Goal: Find specific page/section: Find specific page/section

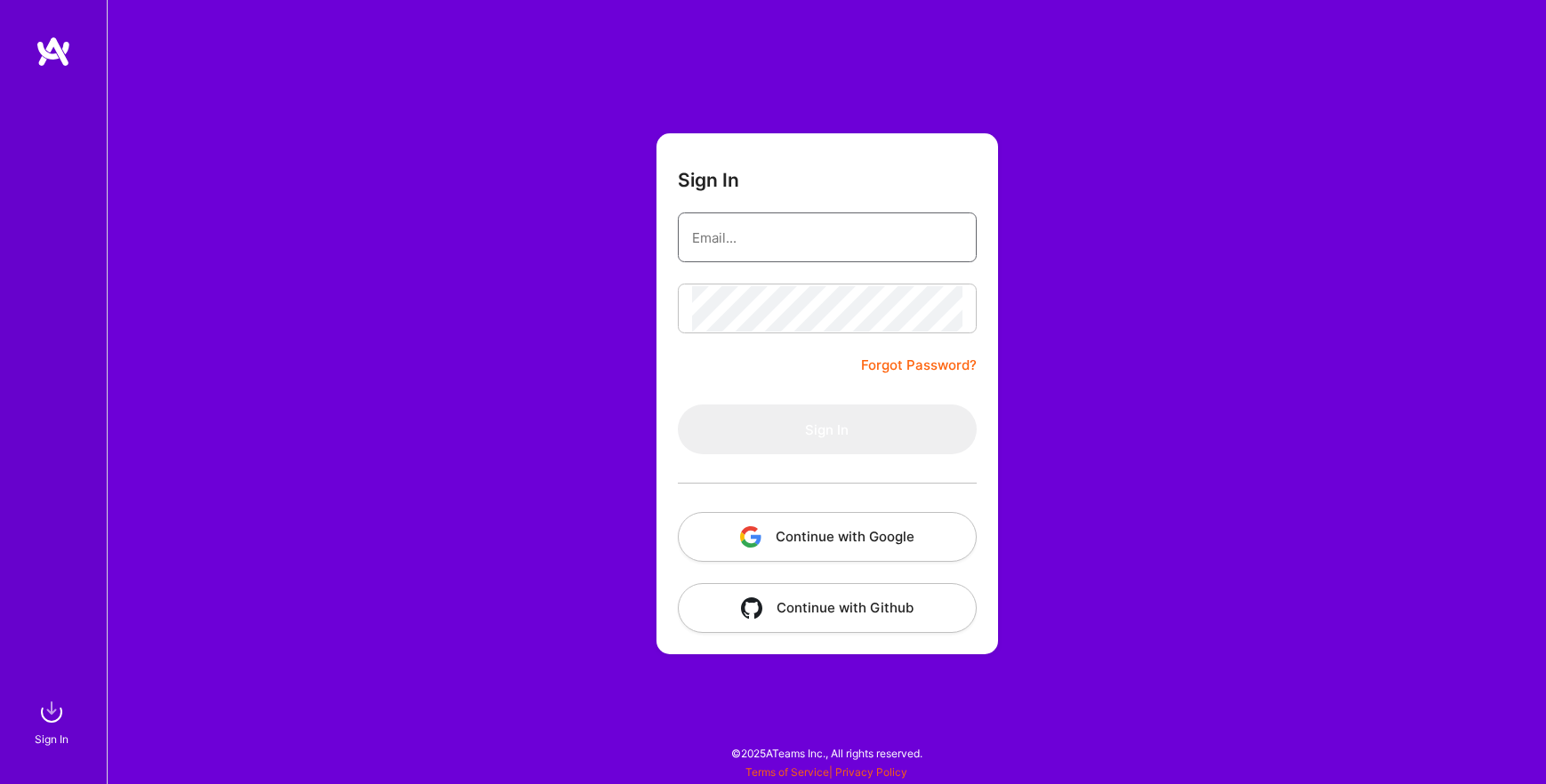
type input "[PERSON_NAME][EMAIL_ADDRESS][PERSON_NAME][DOMAIN_NAME]"
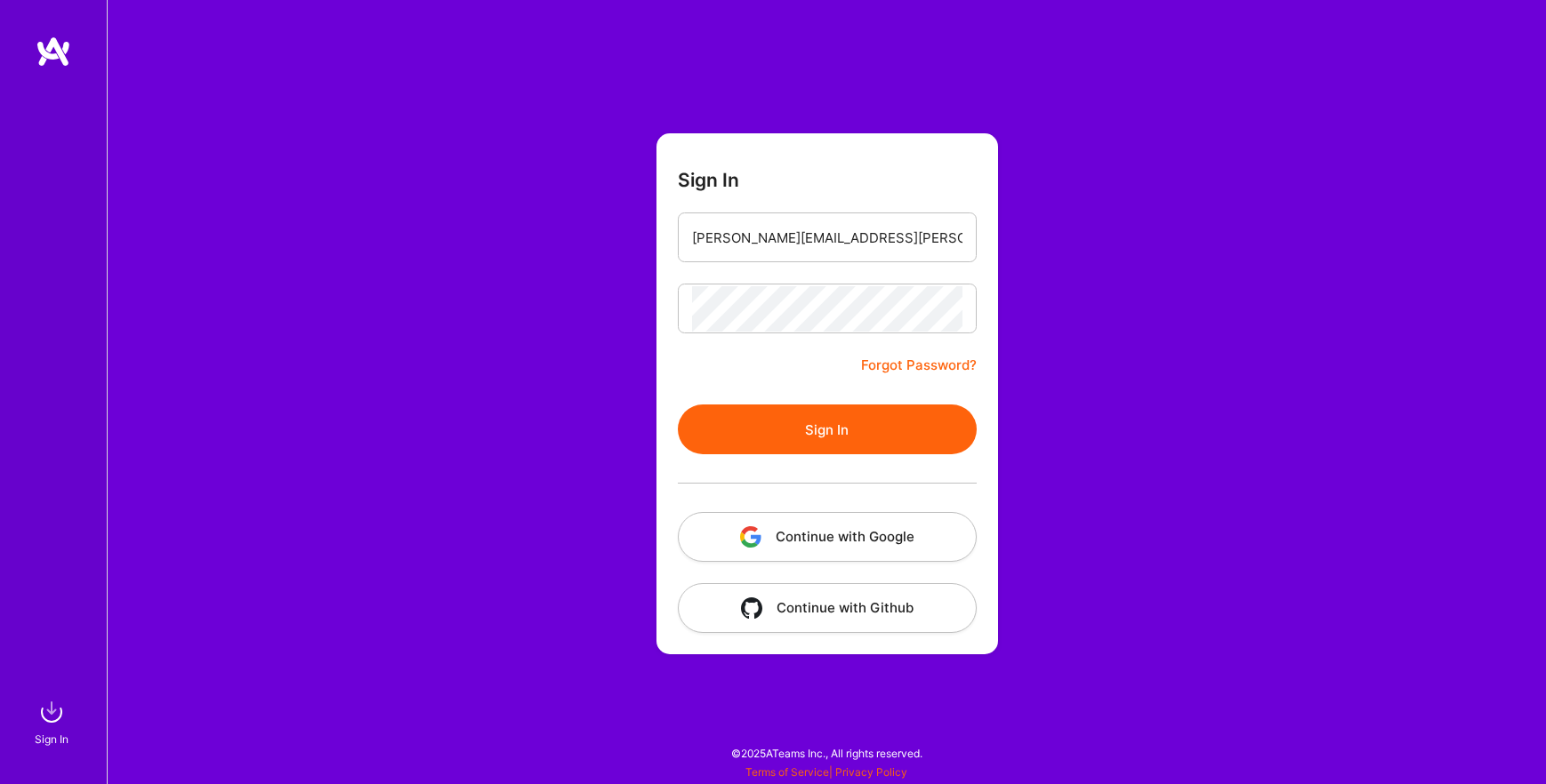
click at [760, 424] on button "Sign In" at bounding box center [827, 429] width 299 height 50
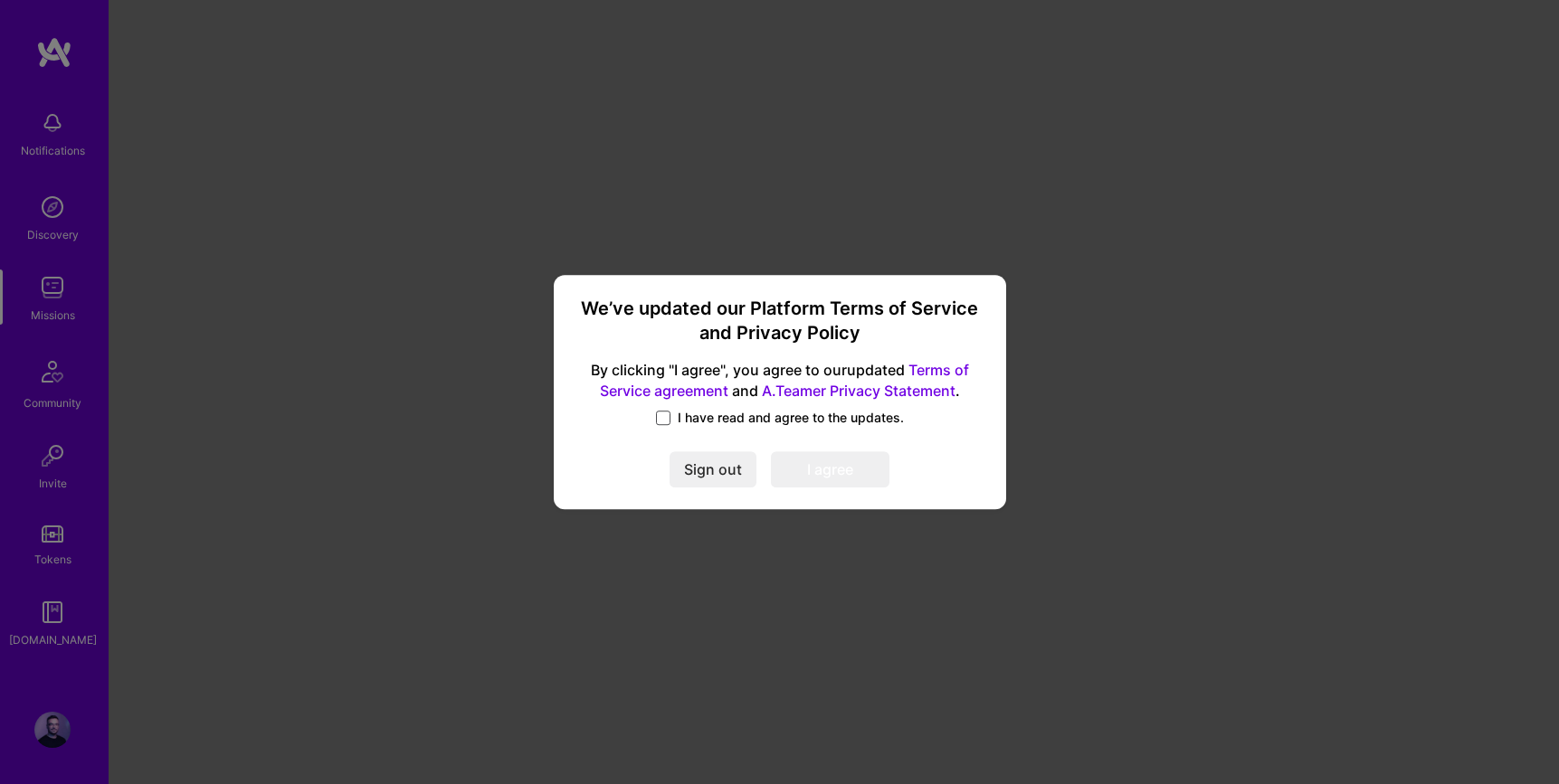
click at [661, 414] on span at bounding box center [663, 418] width 14 height 14
click at [0, 0] on input "I have read and agree to the updates." at bounding box center [0, 0] width 0 height 0
click at [844, 461] on button "I agree" at bounding box center [830, 470] width 119 height 36
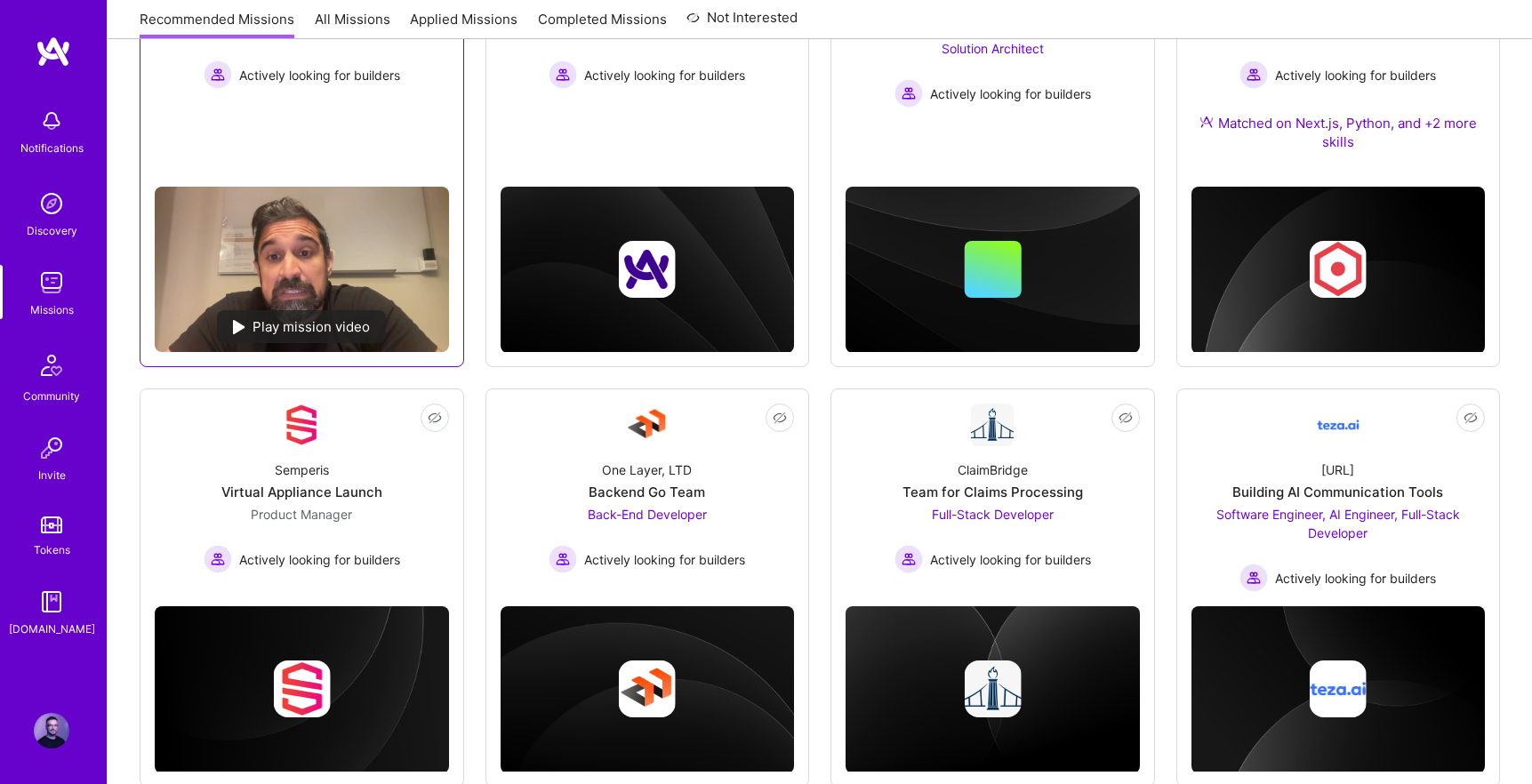
scroll to position [88, 0]
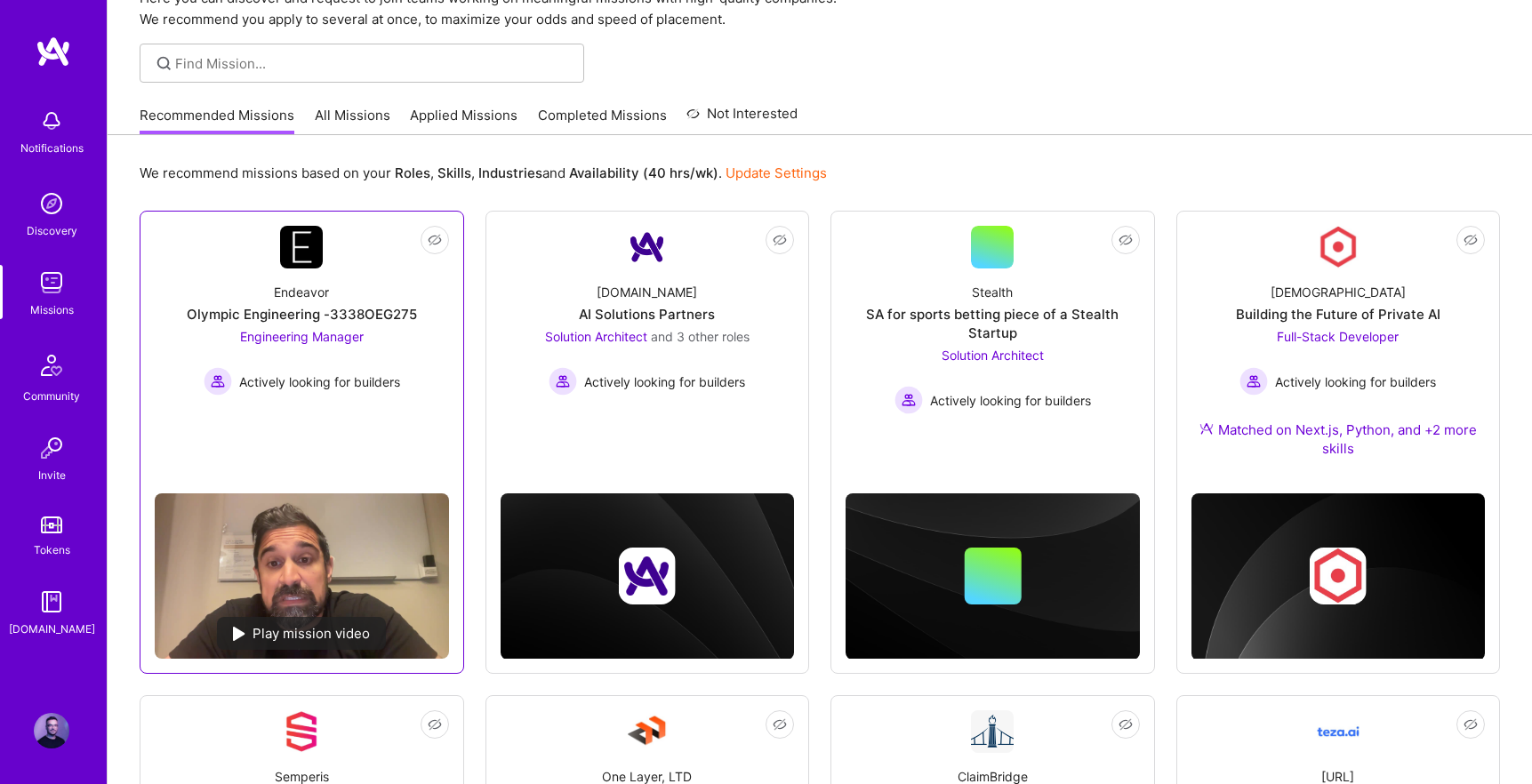
click at [376, 322] on div "Olympic Engineering -3338OEG275" at bounding box center [302, 313] width 230 height 19
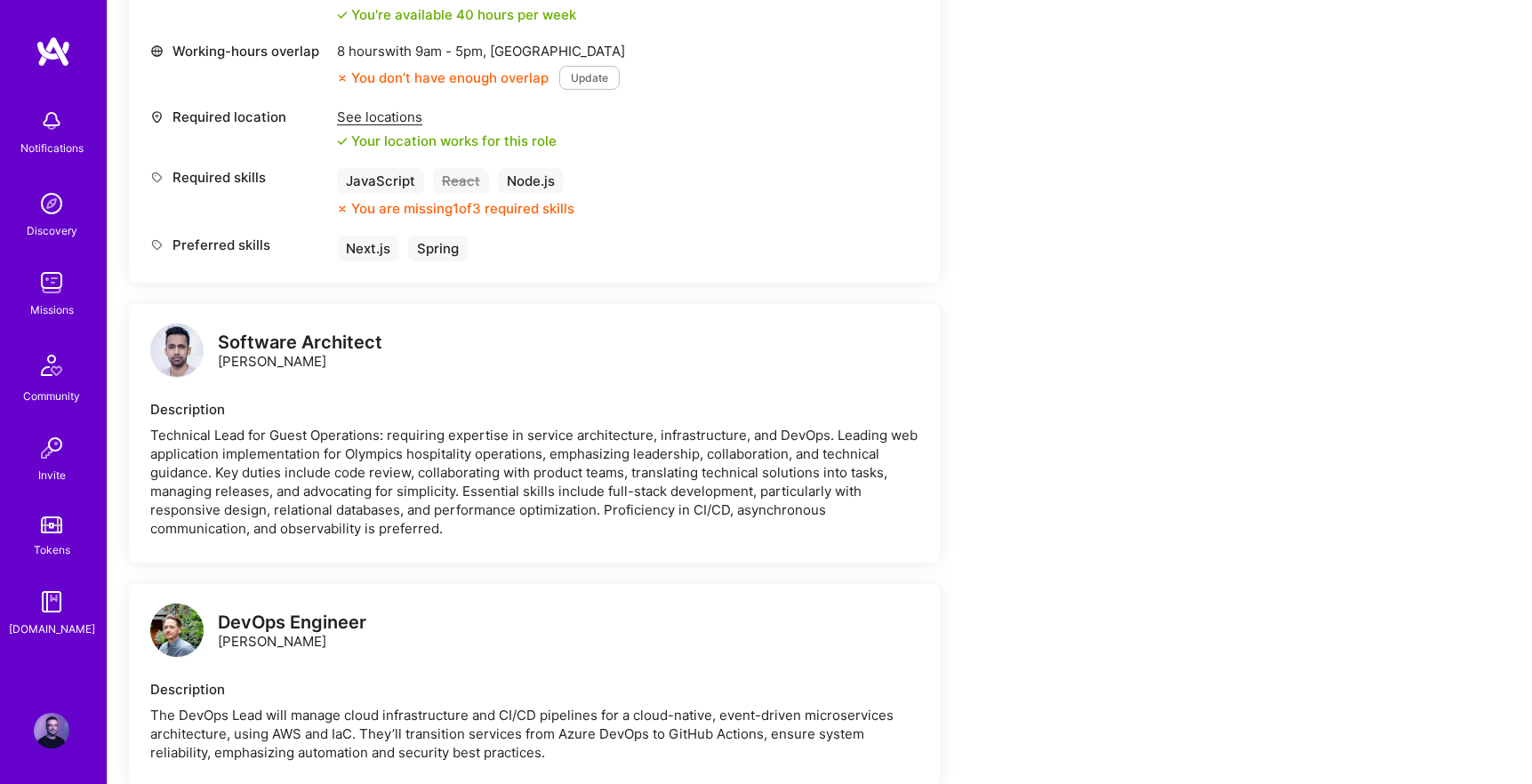
scroll to position [492, 0]
